Goal: Task Accomplishment & Management: Manage account settings

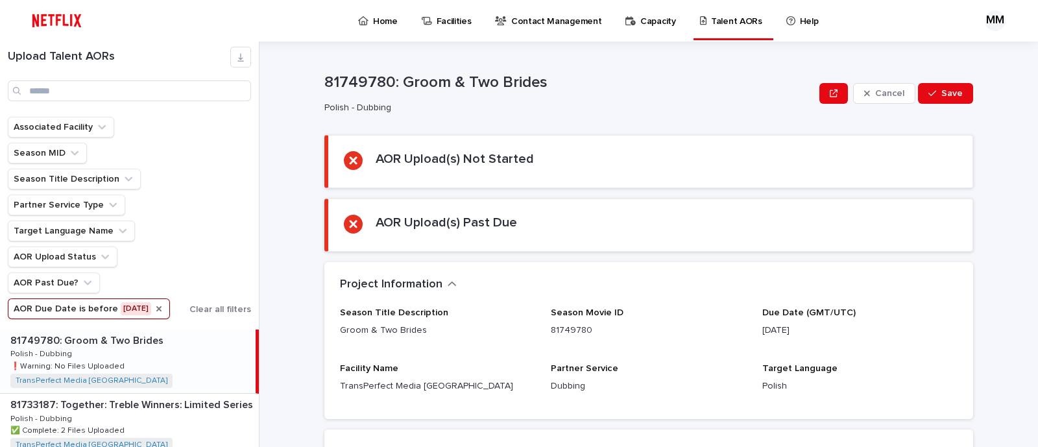
click at [156, 306] on icon "AOR Due Date" at bounding box center [158, 308] width 5 height 5
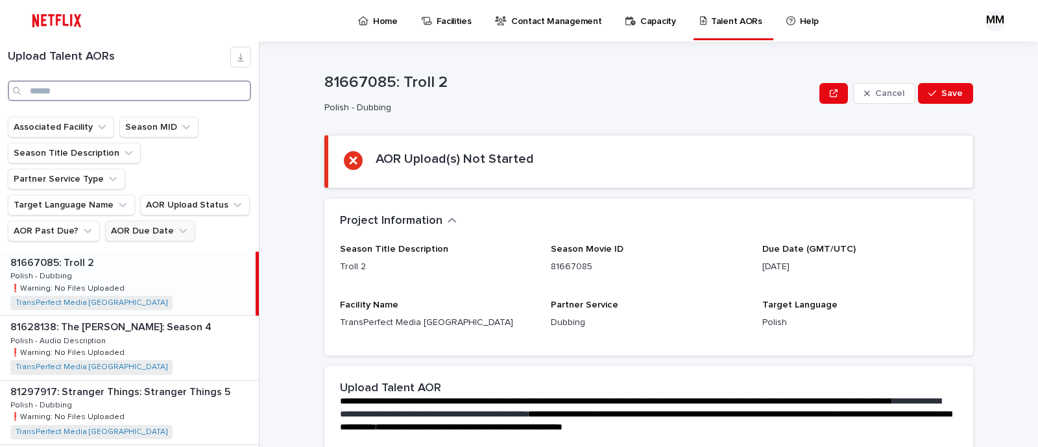
click at [162, 91] on input "Search" at bounding box center [129, 90] width 243 height 21
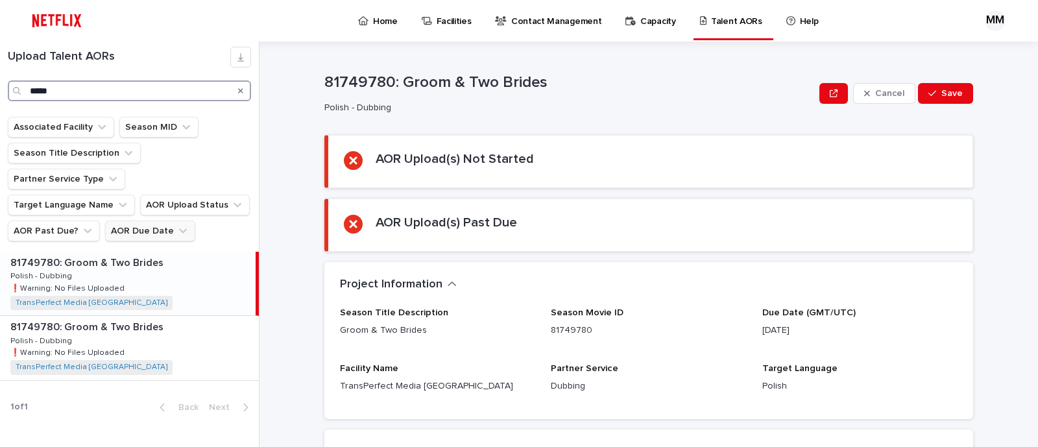
type input "*****"
click at [199, 258] on div "81749780: Groom & Two Brides 81749780: Groom & Two Brides Polish - Dubbing Poli…" at bounding box center [128, 284] width 256 height 64
click at [195, 328] on div "81749780: Groom & Two Brides 81749780: Groom & Two Brides Polish - Dubbing Poli…" at bounding box center [129, 348] width 259 height 64
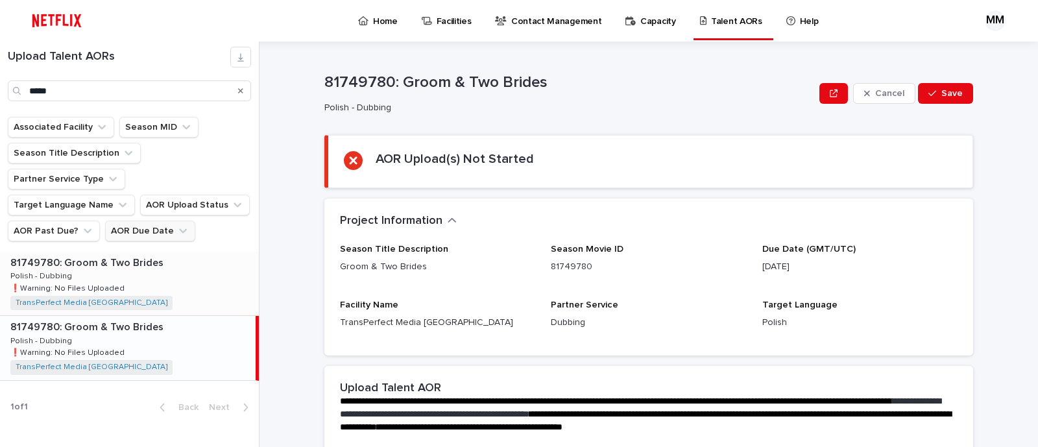
click at [217, 262] on div "81749780: Groom & Two Brides 81749780: Groom & Two Brides Polish - Dubbing Poli…" at bounding box center [129, 284] width 259 height 64
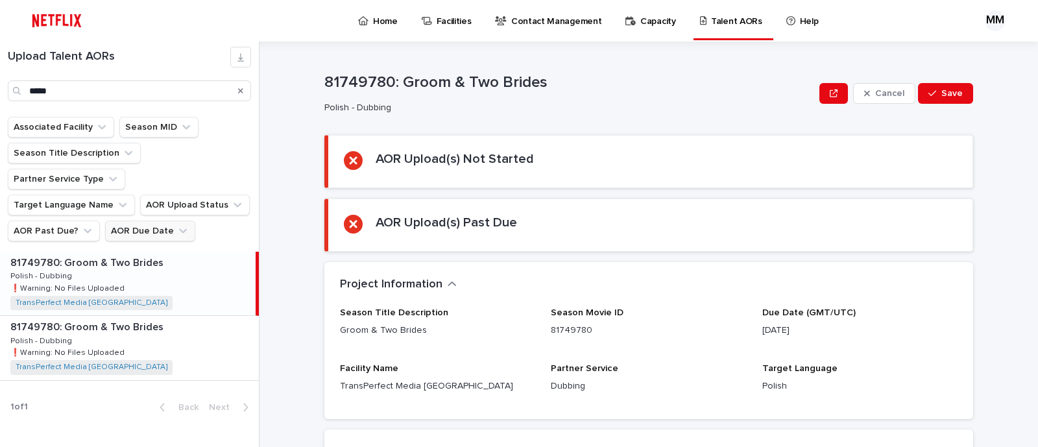
click at [165, 252] on div "81749780: Groom & Two Brides 81749780: Groom & Two Brides Polish - Dubbing Poli…" at bounding box center [128, 284] width 256 height 64
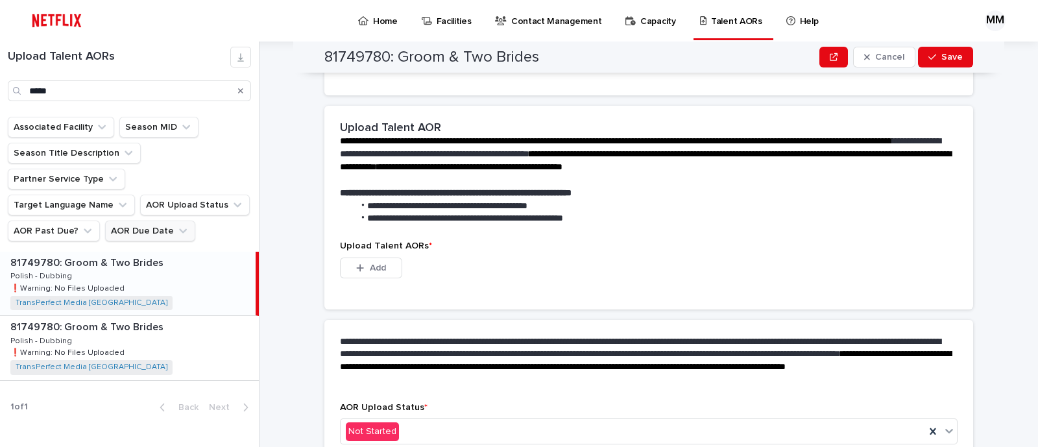
scroll to position [393, 0]
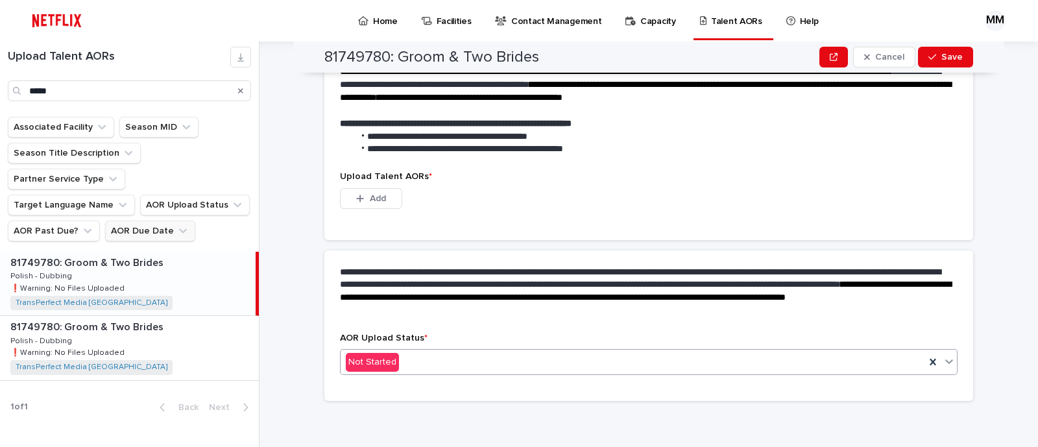
click at [435, 364] on div "Not Started" at bounding box center [633, 362] width 585 height 21
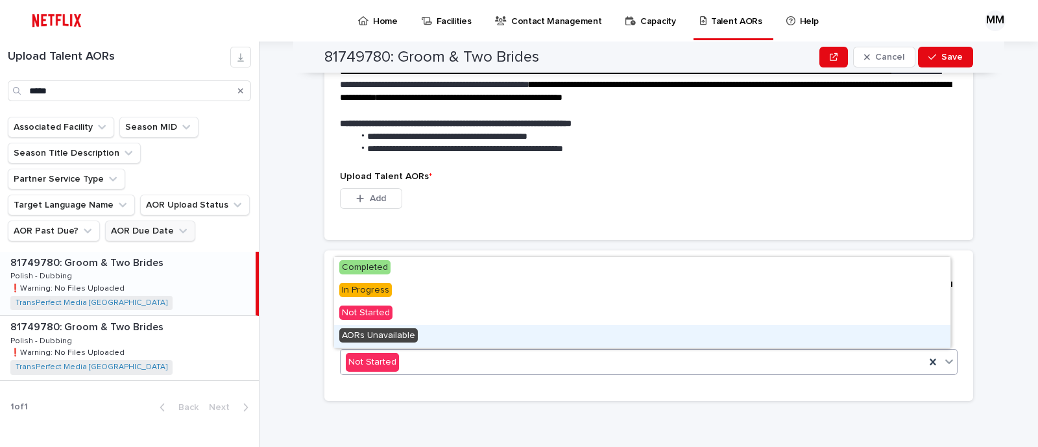
click at [437, 336] on div "AORs Unavailable" at bounding box center [642, 336] width 617 height 23
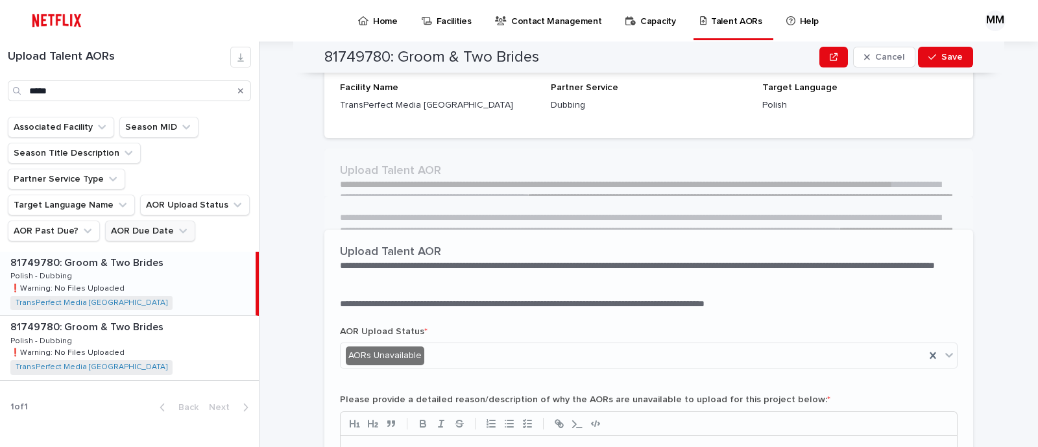
scroll to position [301, 0]
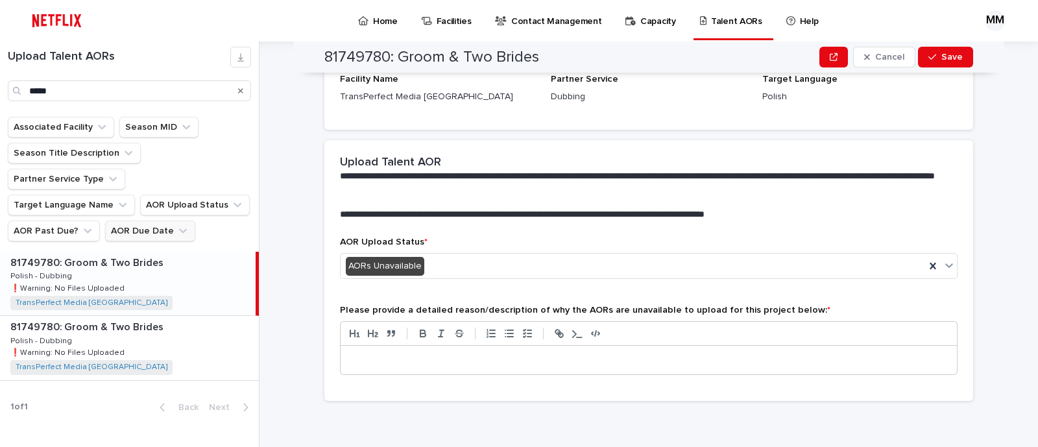
click at [493, 365] on p at bounding box center [648, 360] width 597 height 13
click at [935, 56] on div "button" at bounding box center [935, 57] width 13 height 9
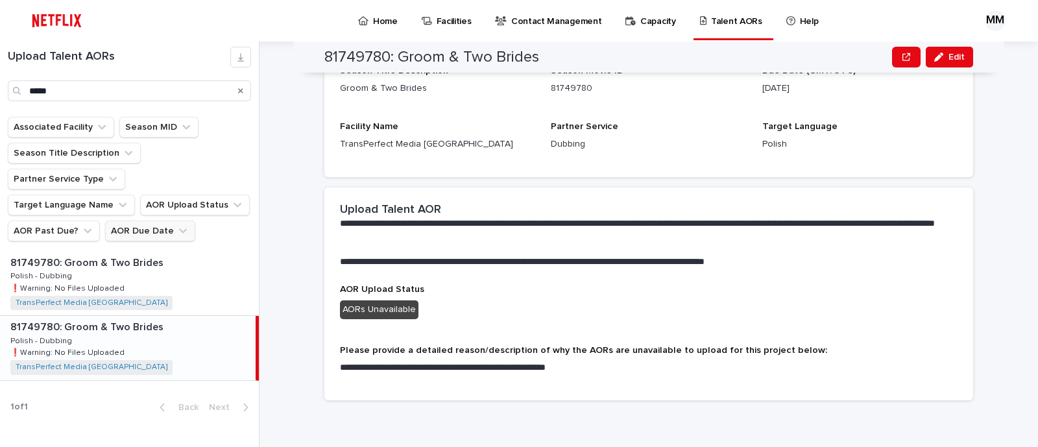
scroll to position [190, 0]
click at [941, 47] on button "Edit" at bounding box center [949, 57] width 47 height 21
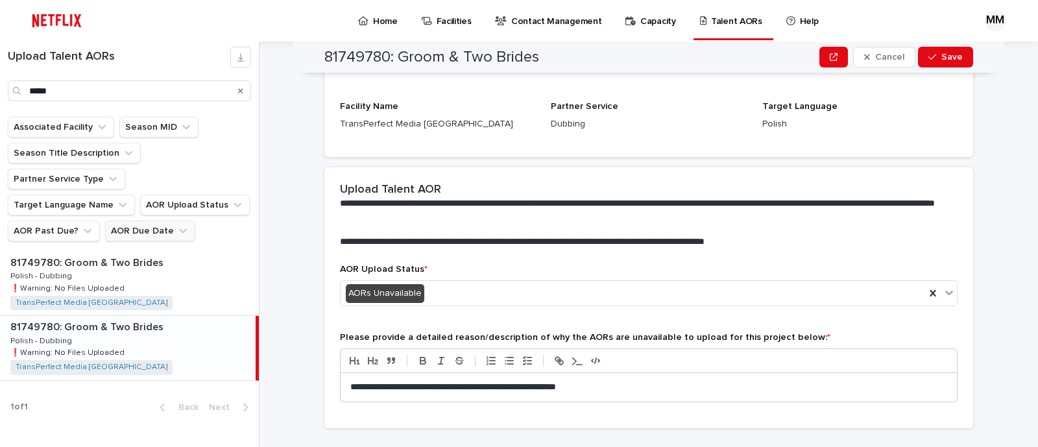
click at [643, 388] on p "**********" at bounding box center [648, 387] width 597 height 13
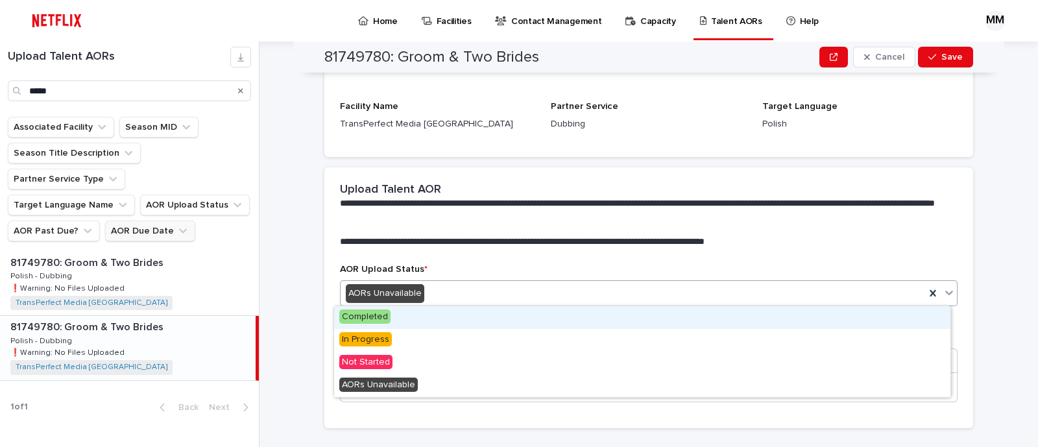
click at [562, 297] on div "AORs Unavailable" at bounding box center [633, 293] width 585 height 21
click at [561, 297] on div "AORs Unavailable" at bounding box center [633, 293] width 585 height 21
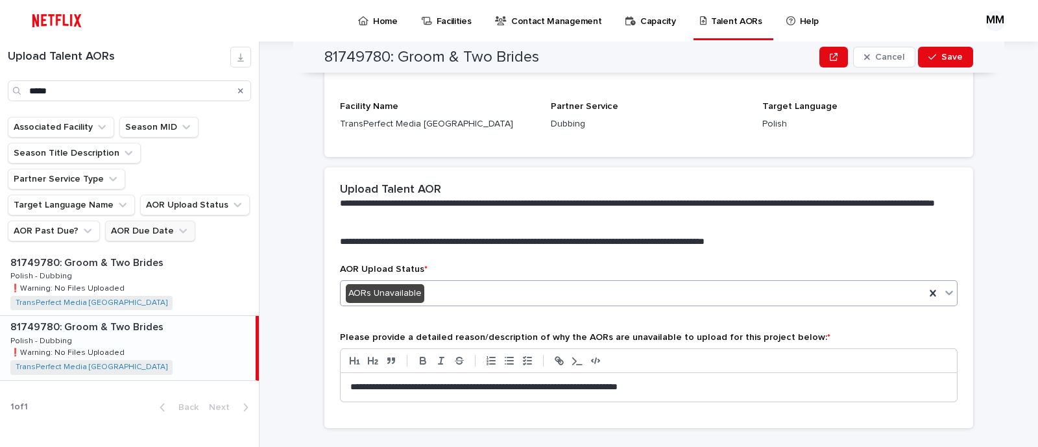
click at [762, 387] on p "**********" at bounding box center [648, 387] width 597 height 13
click at [942, 53] on span "Save" at bounding box center [952, 57] width 21 height 9
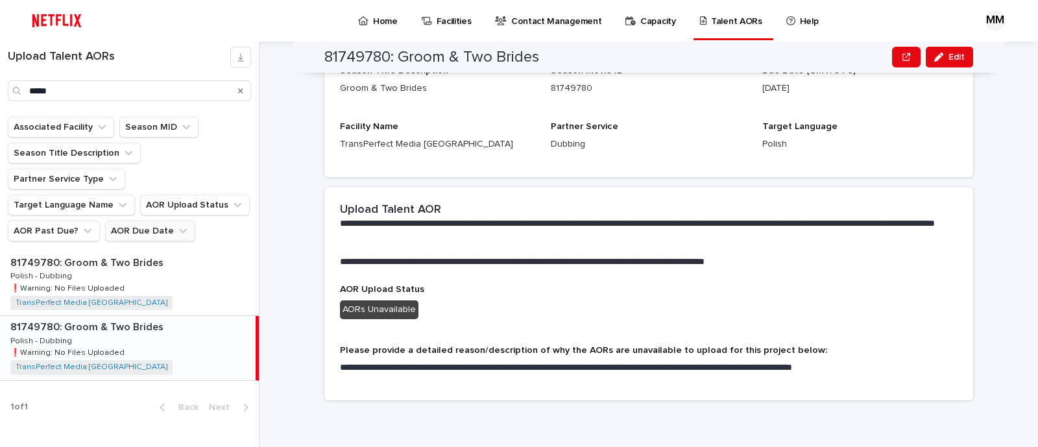
scroll to position [190, 0]
click at [182, 261] on div "81749780: Groom & Two Brides 81749780: Groom & Two Brides Polish - Dubbing Poli…" at bounding box center [129, 284] width 259 height 64
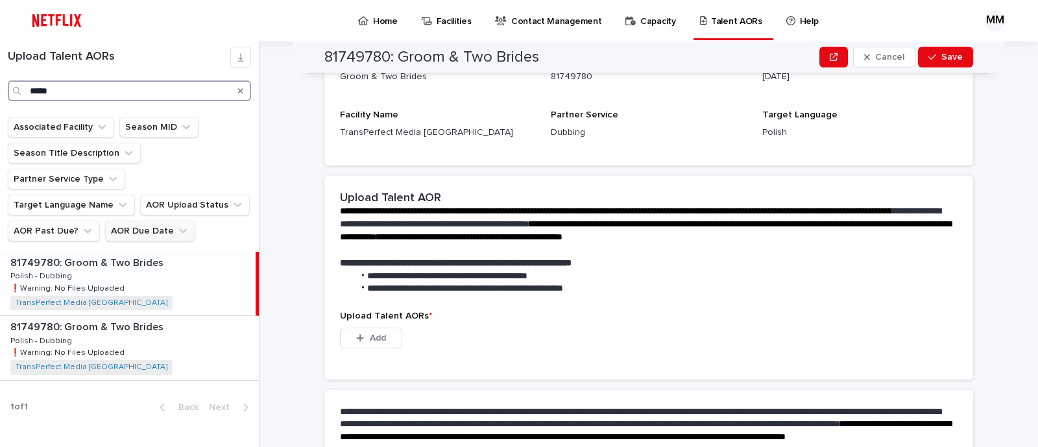
click at [154, 93] on input "*****" at bounding box center [129, 90] width 243 height 21
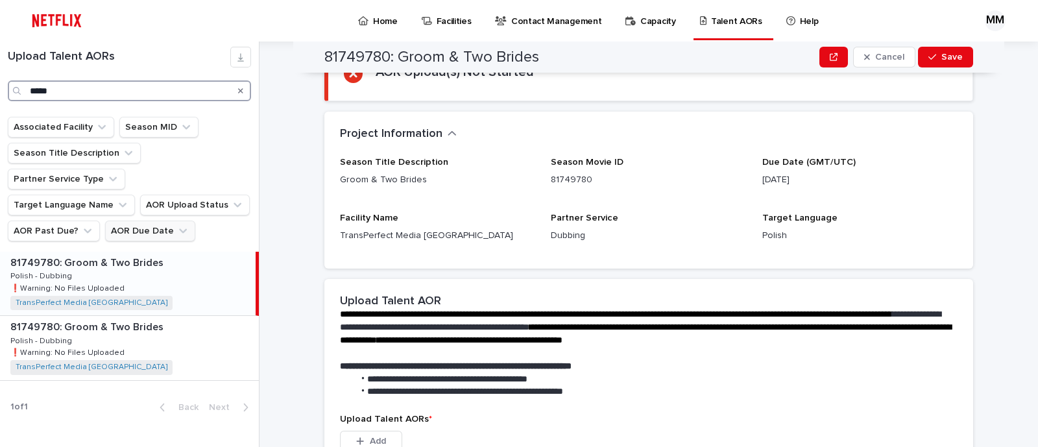
scroll to position [6, 0]
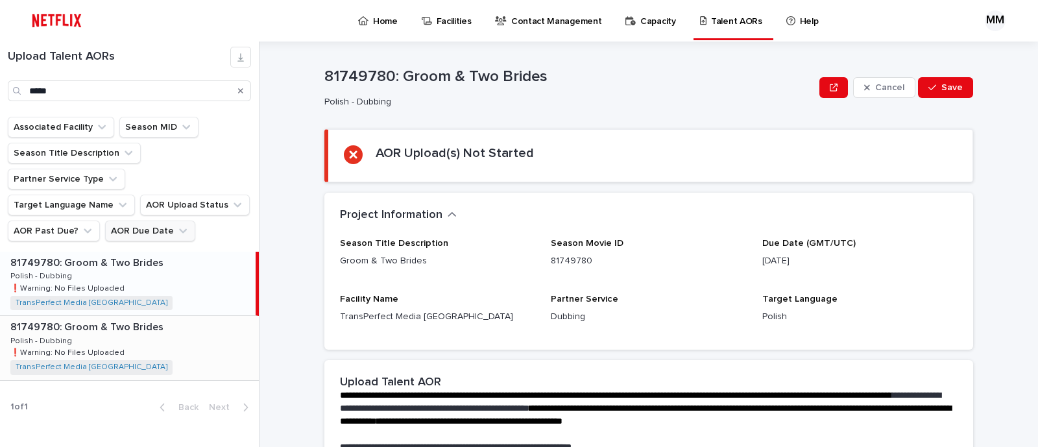
click at [191, 324] on div "81749780: Groom & Two Brides 81749780: Groom & Two Brides Polish - Dubbing Poli…" at bounding box center [129, 348] width 259 height 64
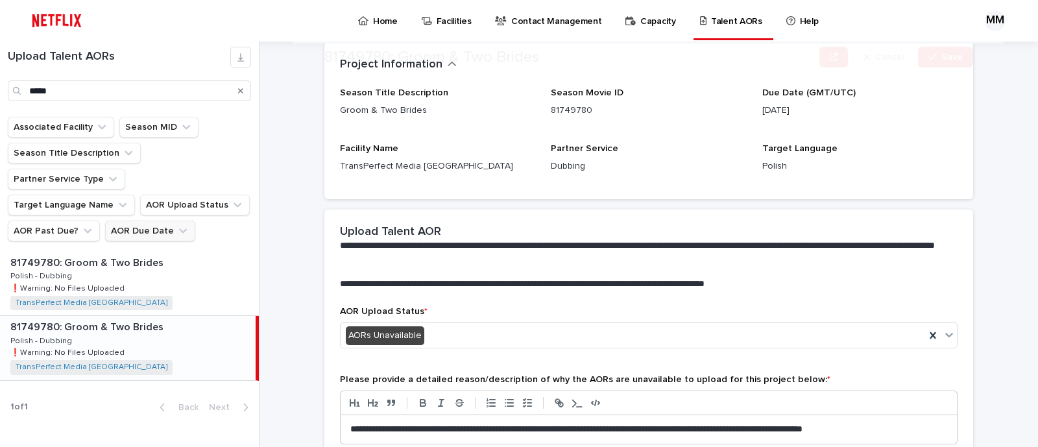
scroll to position [238, 0]
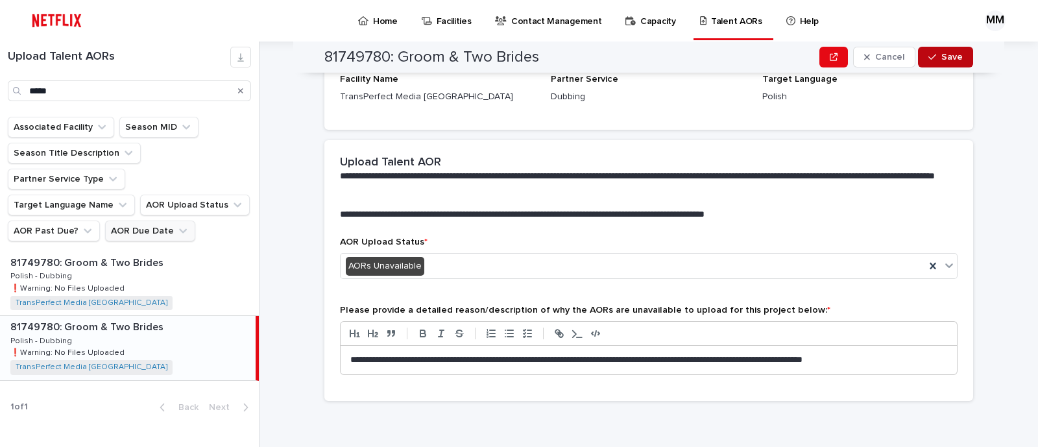
click at [952, 54] on span "Save" at bounding box center [952, 57] width 21 height 9
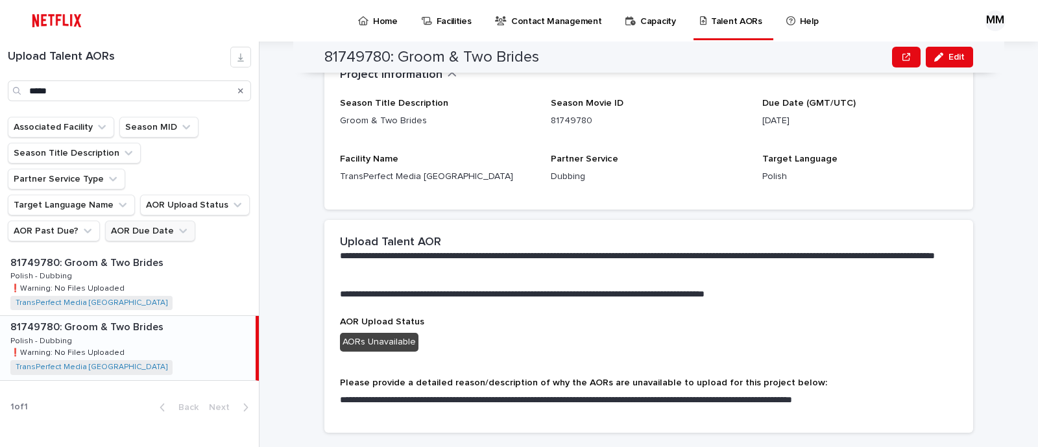
scroll to position [164, 0]
